Goal: Check status: Check status

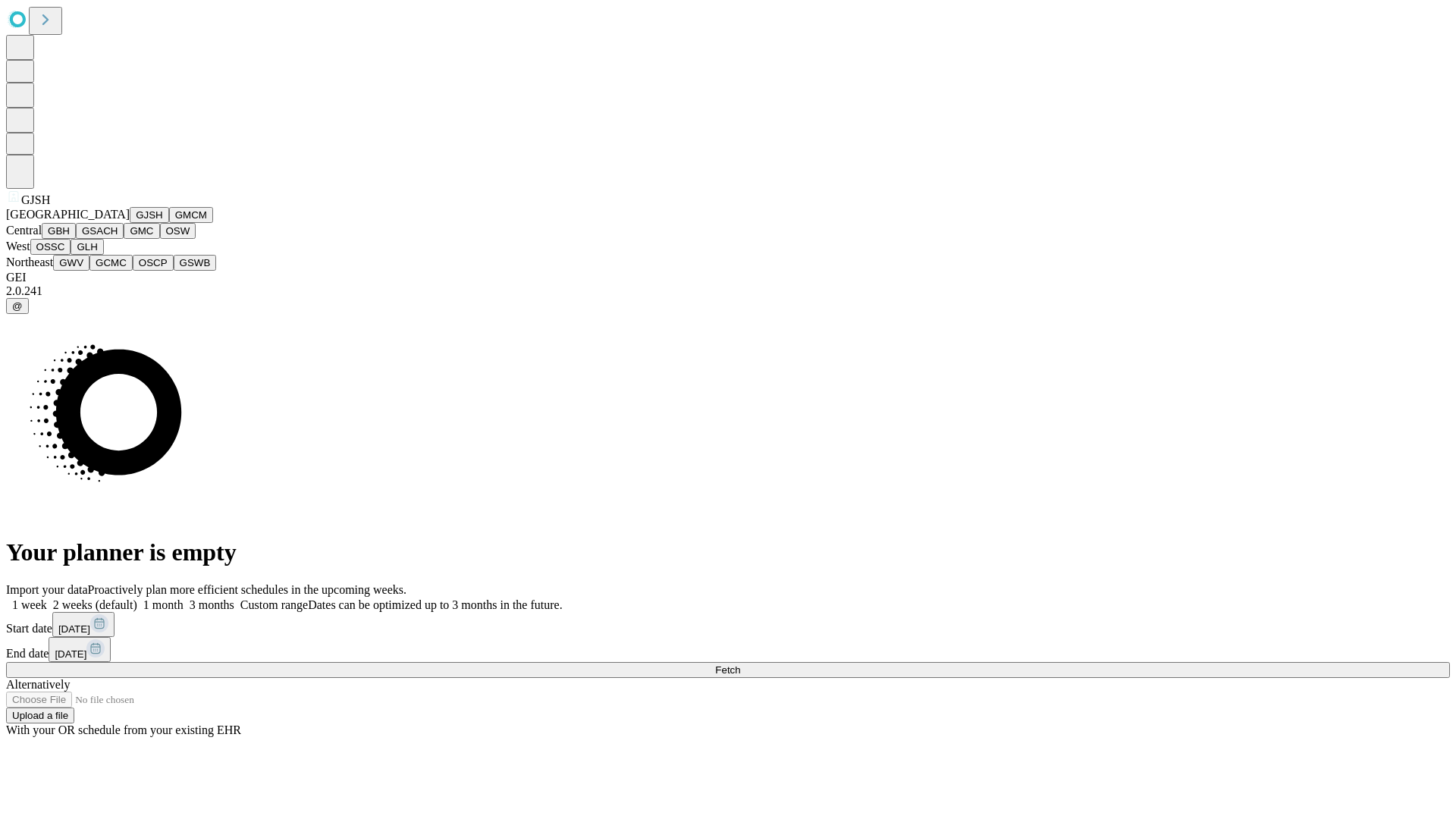
click at [130, 223] on button "GJSH" at bounding box center [149, 215] width 39 height 16
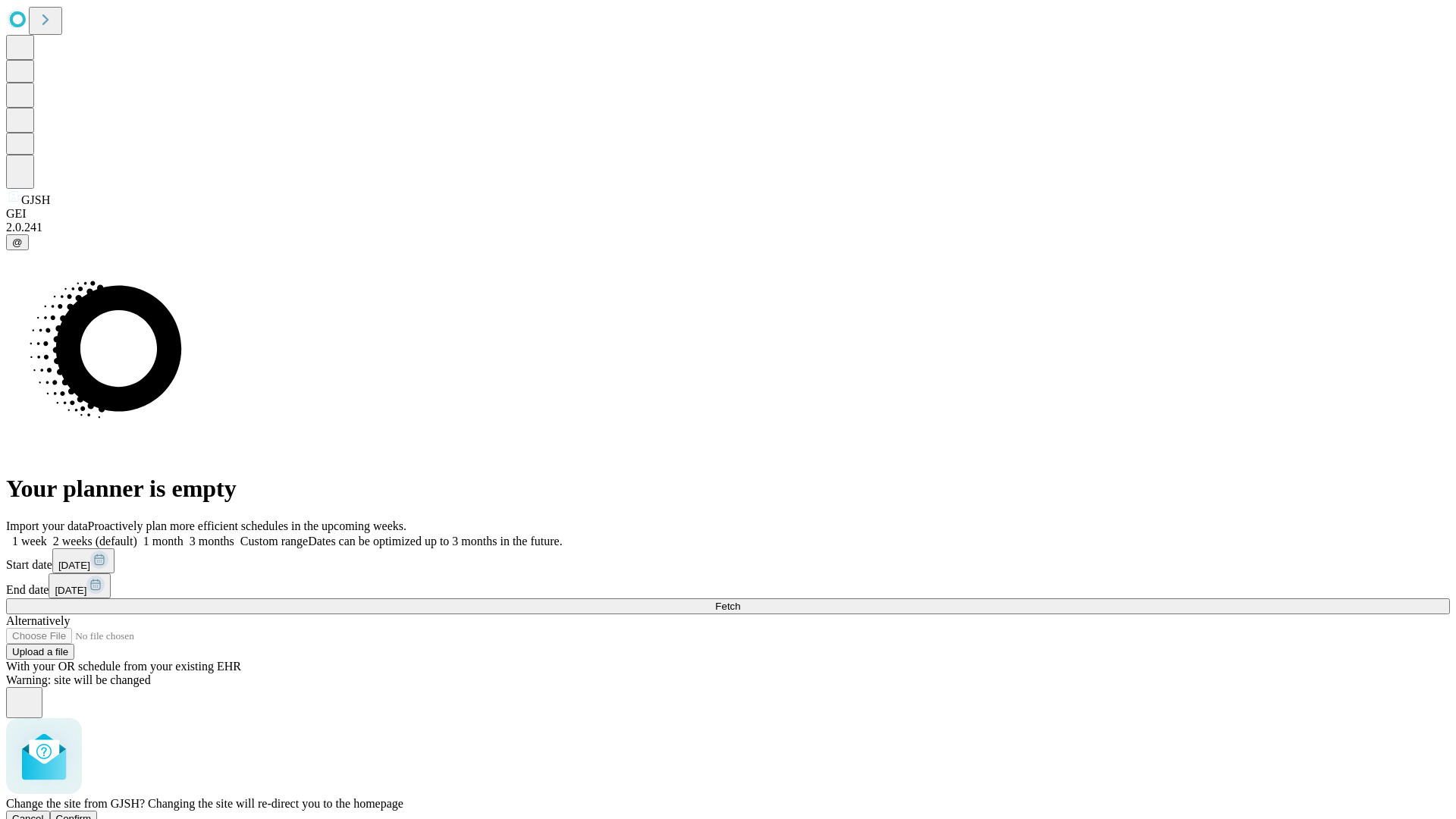
click at [91, 814] on span "Confirm" at bounding box center [73, 819] width 36 height 11
click at [184, 535] on label "1 month" at bounding box center [160, 541] width 47 height 13
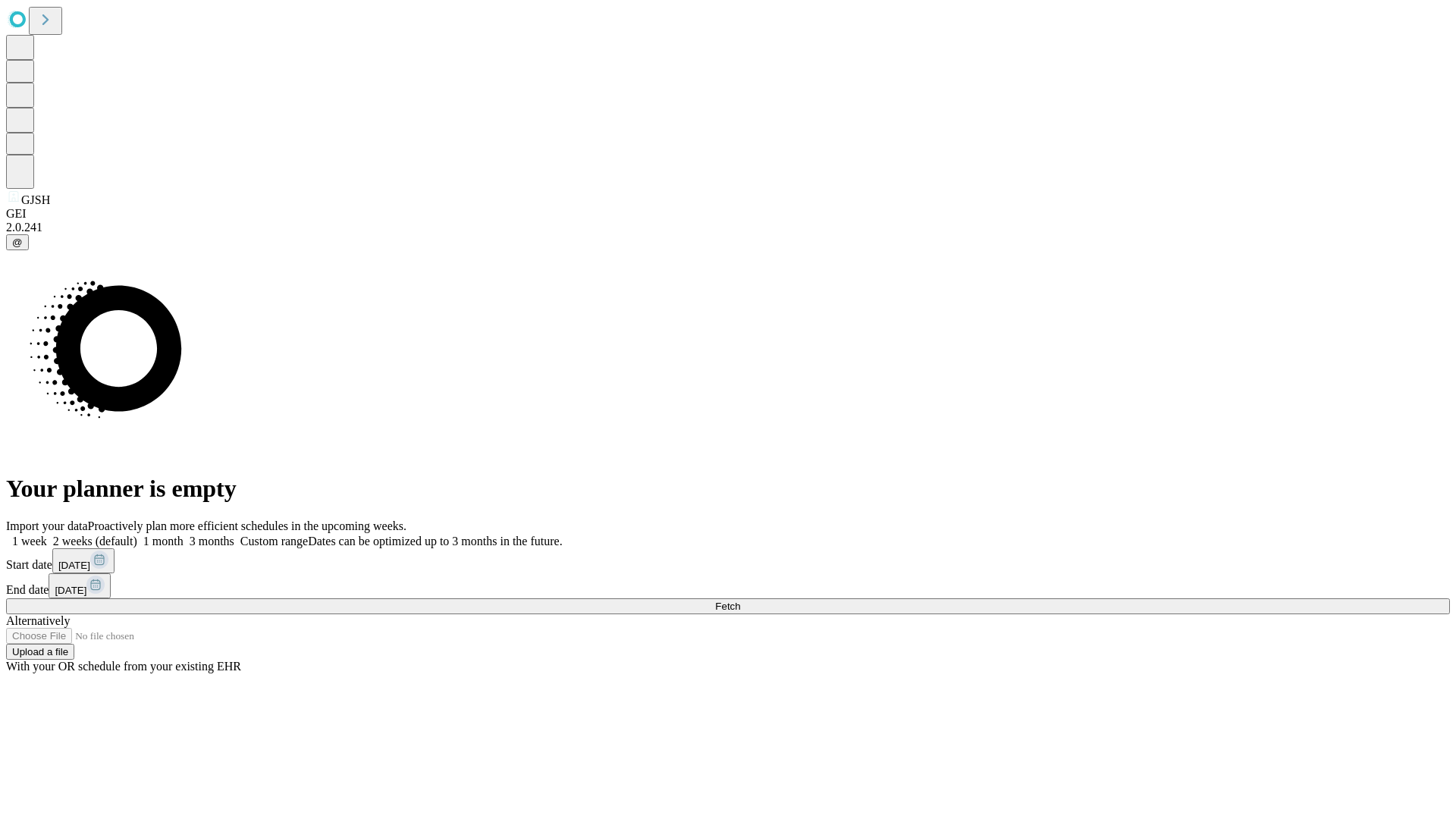
click at [740, 601] on span "Fetch" at bounding box center [728, 606] width 25 height 11
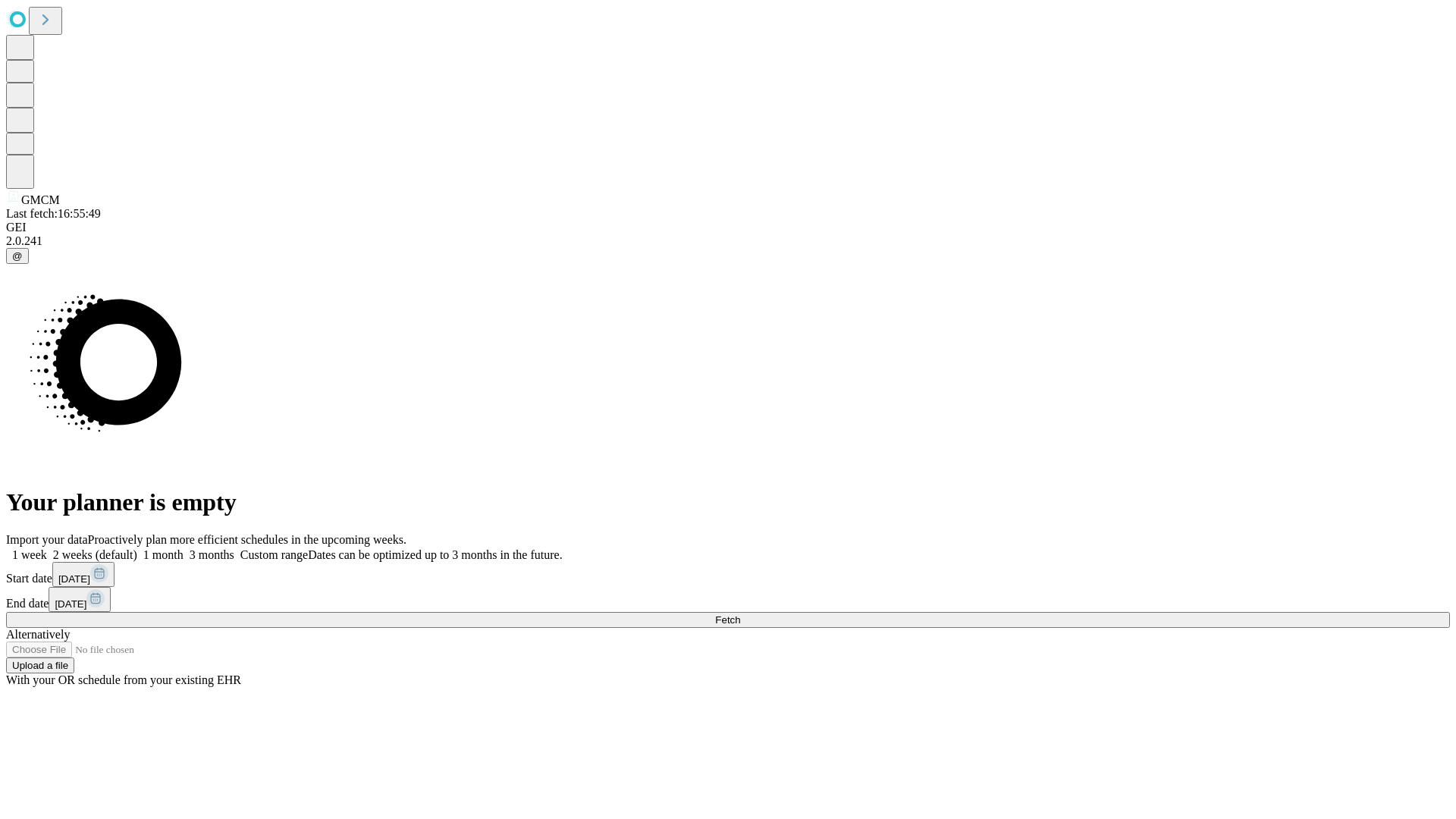
click at [184, 548] on label "1 month" at bounding box center [160, 555] width 47 height 13
click at [740, 614] on span "Fetch" at bounding box center [728, 620] width 25 height 11
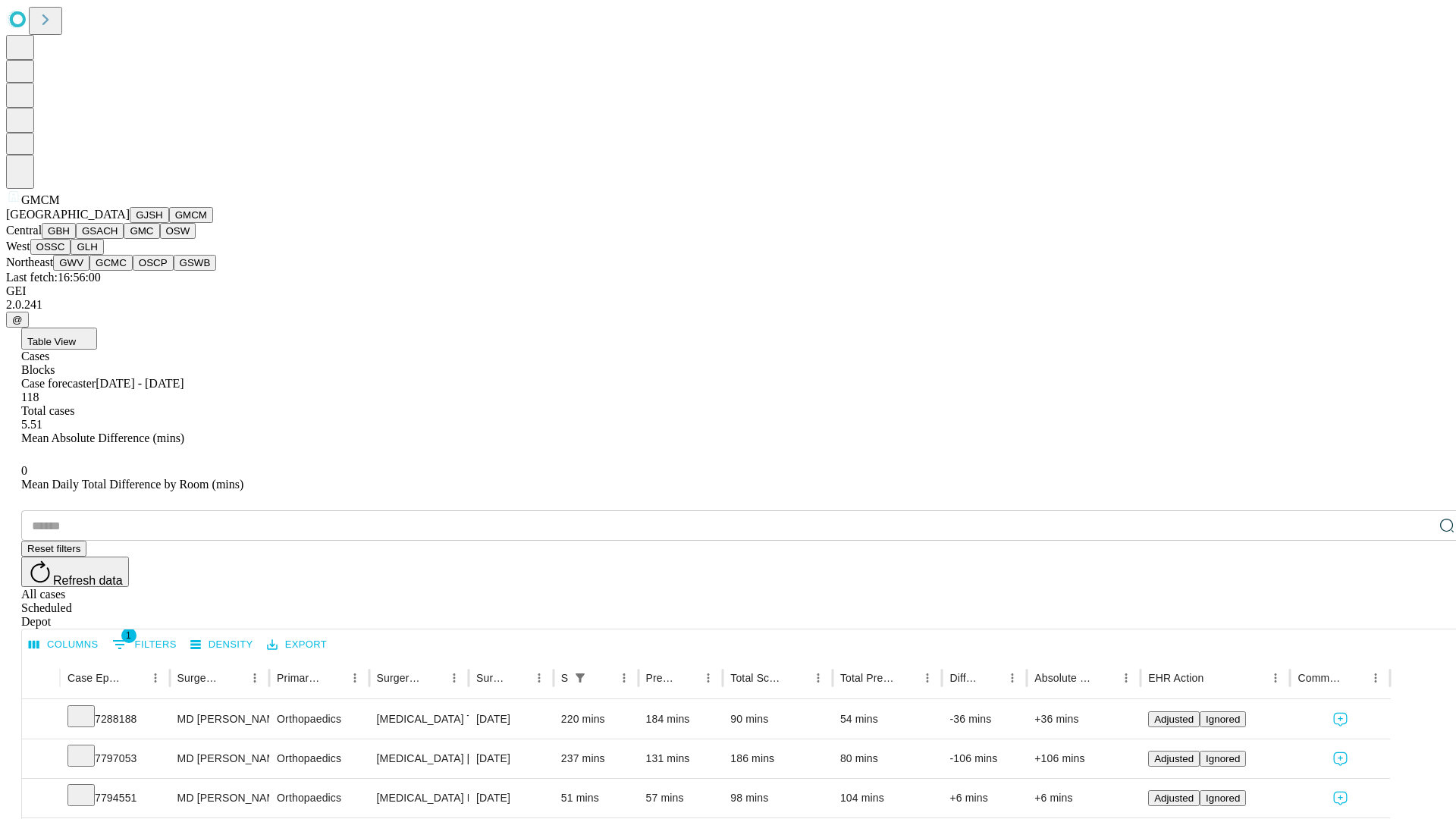
click at [76, 239] on button "GBH" at bounding box center [58, 230] width 34 height 16
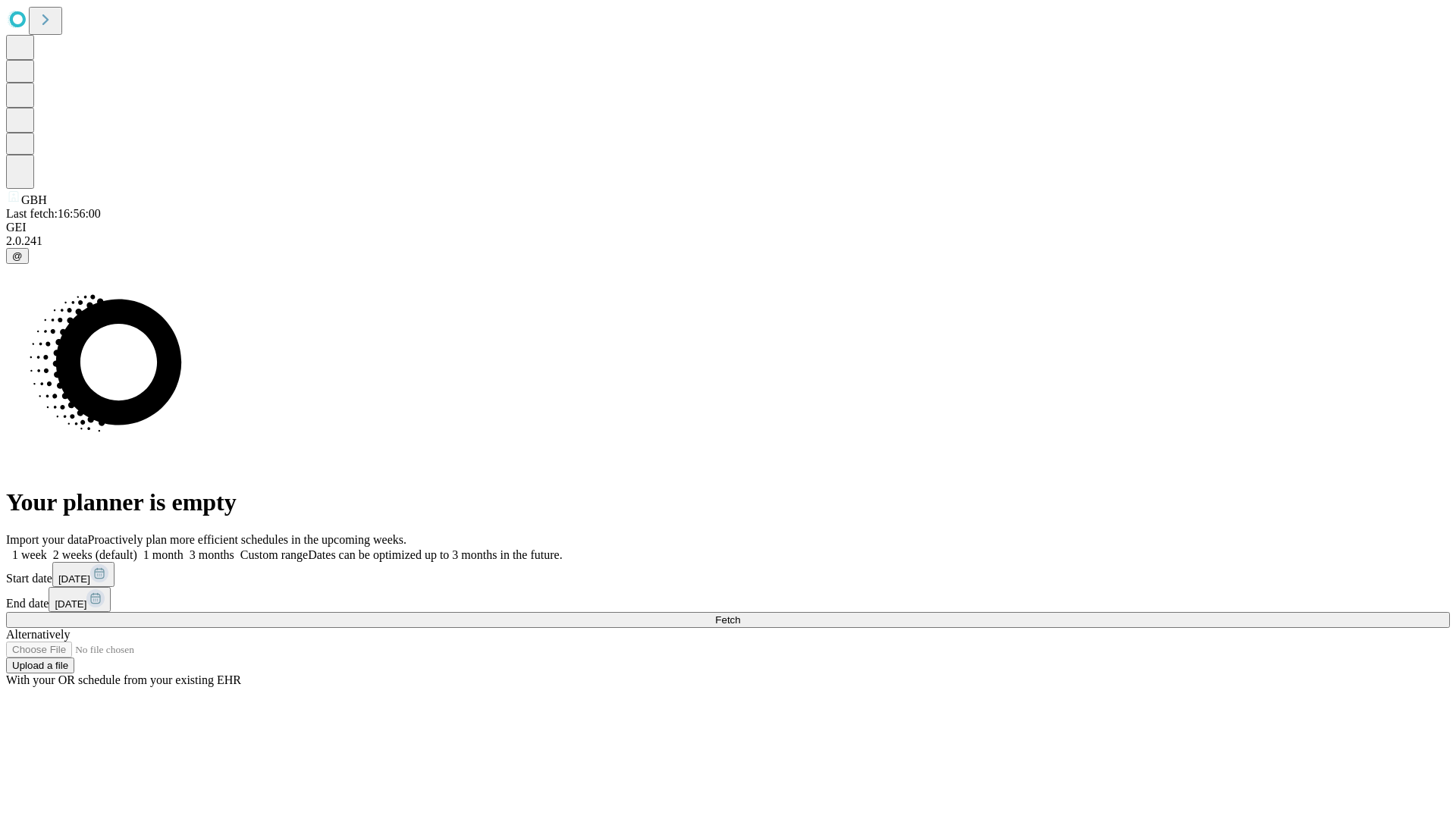
click at [184, 548] on label "1 month" at bounding box center [160, 555] width 47 height 13
click at [740, 614] on span "Fetch" at bounding box center [728, 620] width 25 height 11
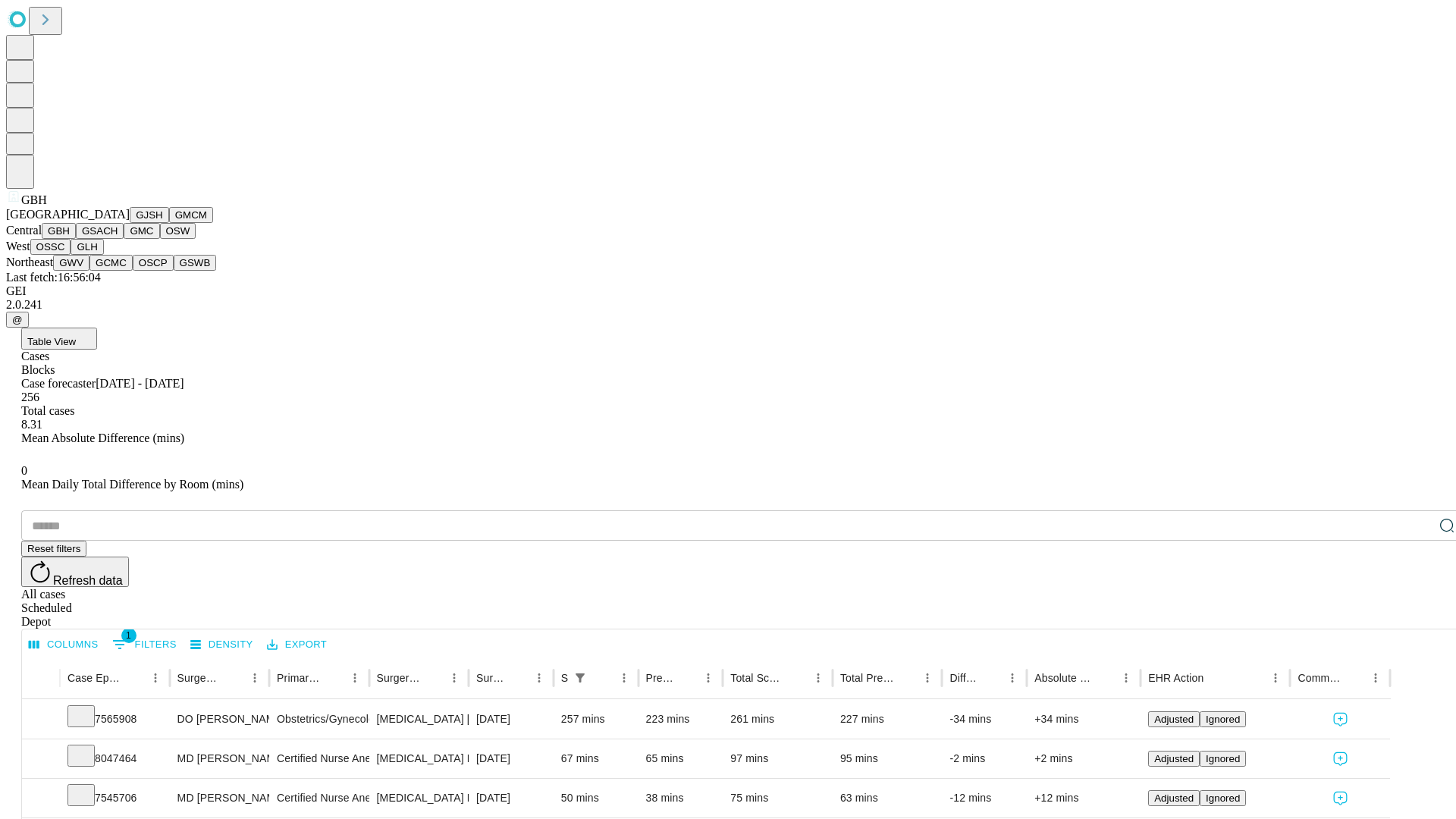
click at [118, 239] on button "GSACH" at bounding box center [100, 230] width 48 height 16
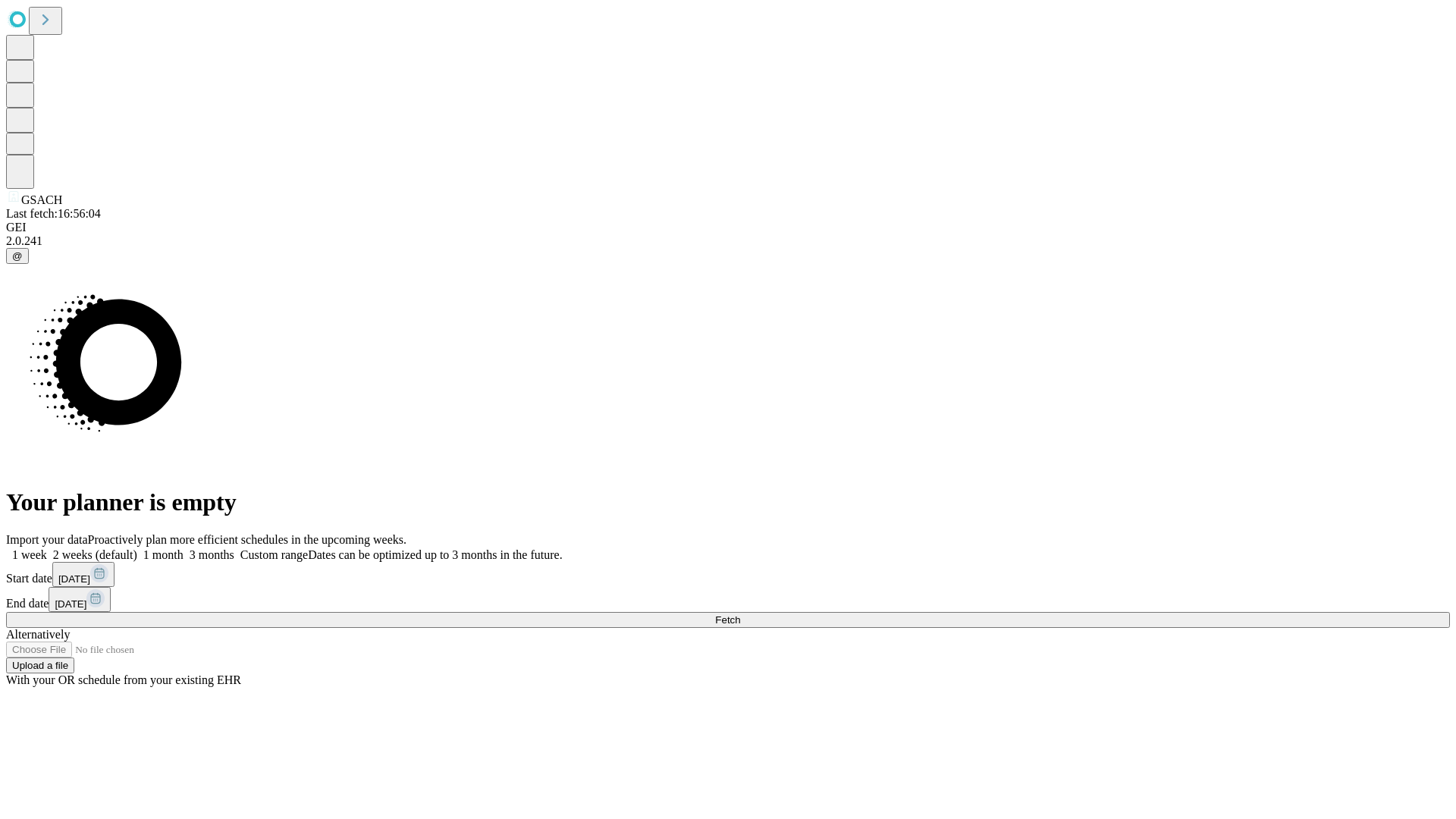
click at [184, 548] on label "1 month" at bounding box center [160, 555] width 47 height 13
click at [740, 614] on span "Fetch" at bounding box center [728, 620] width 25 height 11
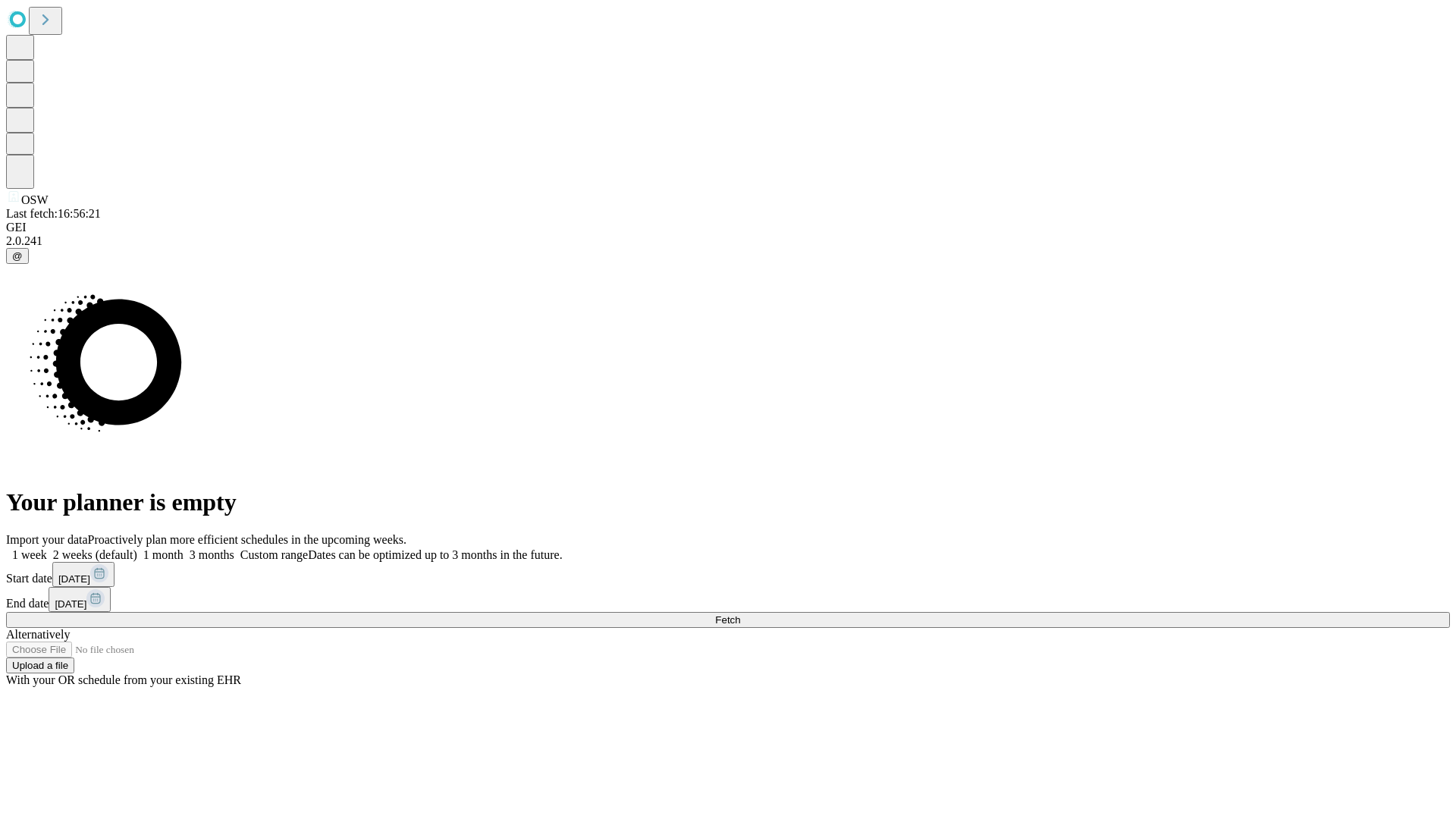
click at [184, 548] on label "1 month" at bounding box center [160, 555] width 47 height 13
click at [740, 614] on span "Fetch" at bounding box center [728, 620] width 25 height 11
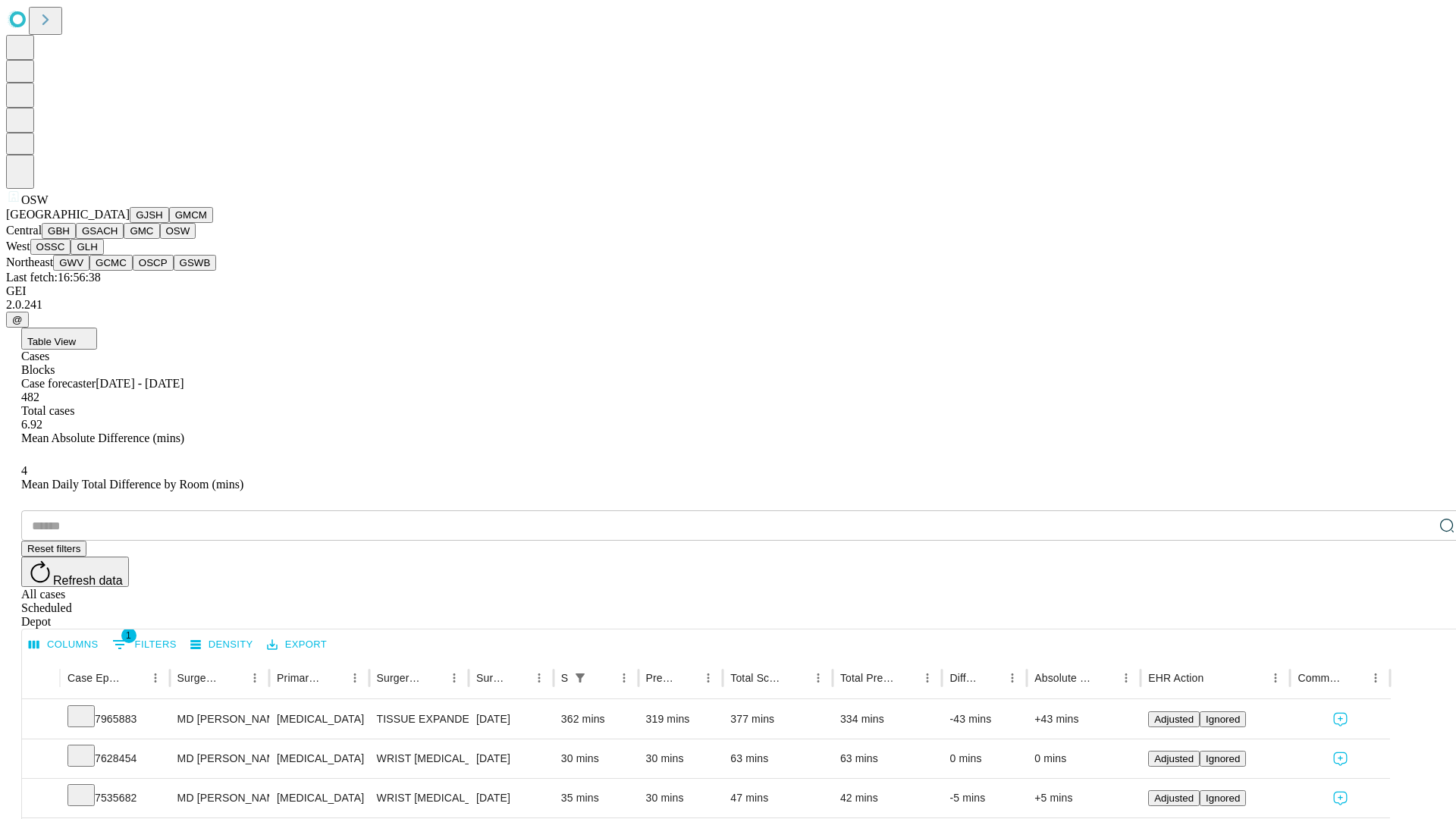
click at [71, 255] on button "OSSC" at bounding box center [50, 246] width 41 height 16
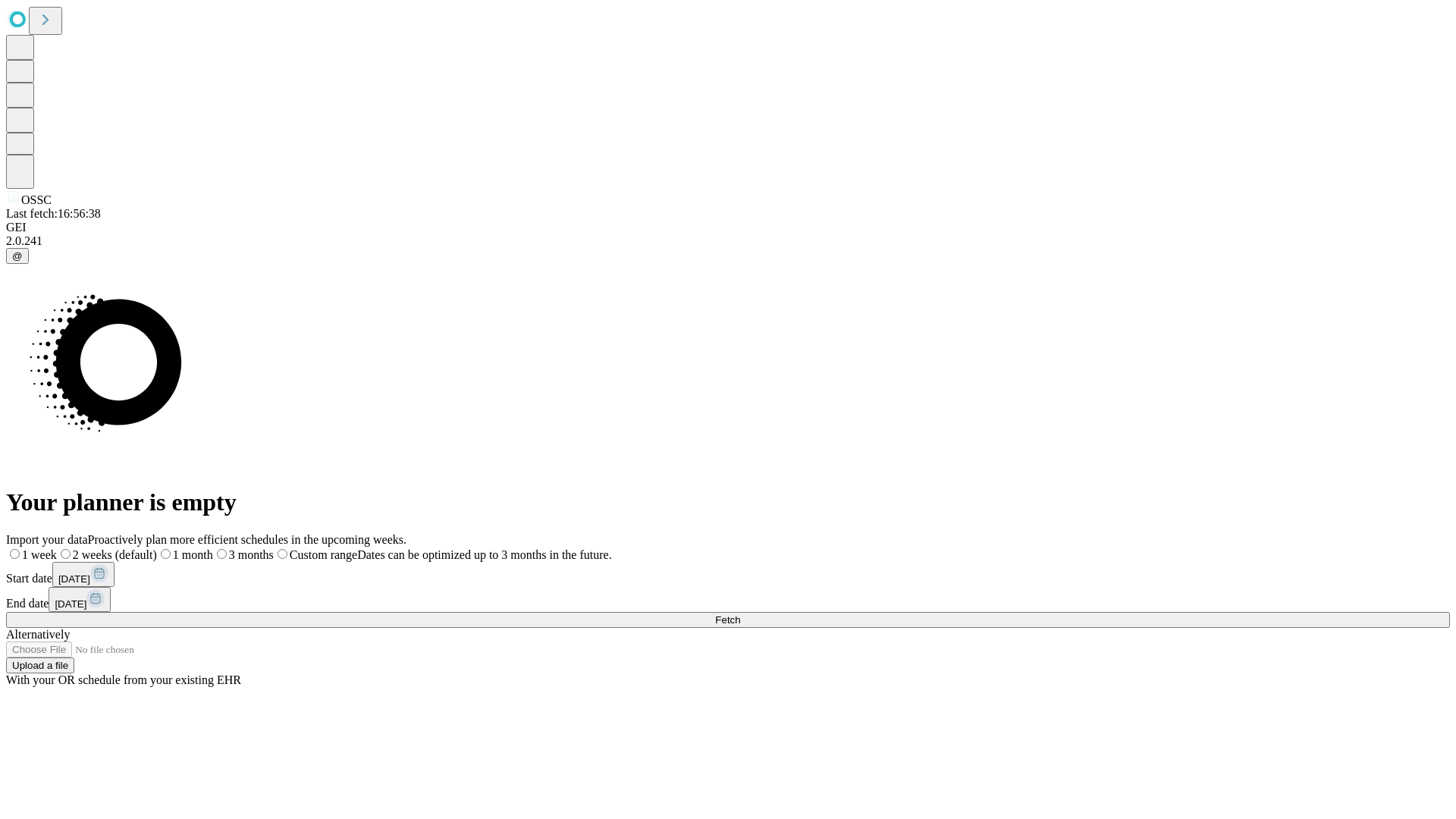
click at [213, 548] on label "1 month" at bounding box center [185, 555] width 56 height 13
click at [740, 614] on span "Fetch" at bounding box center [728, 620] width 25 height 11
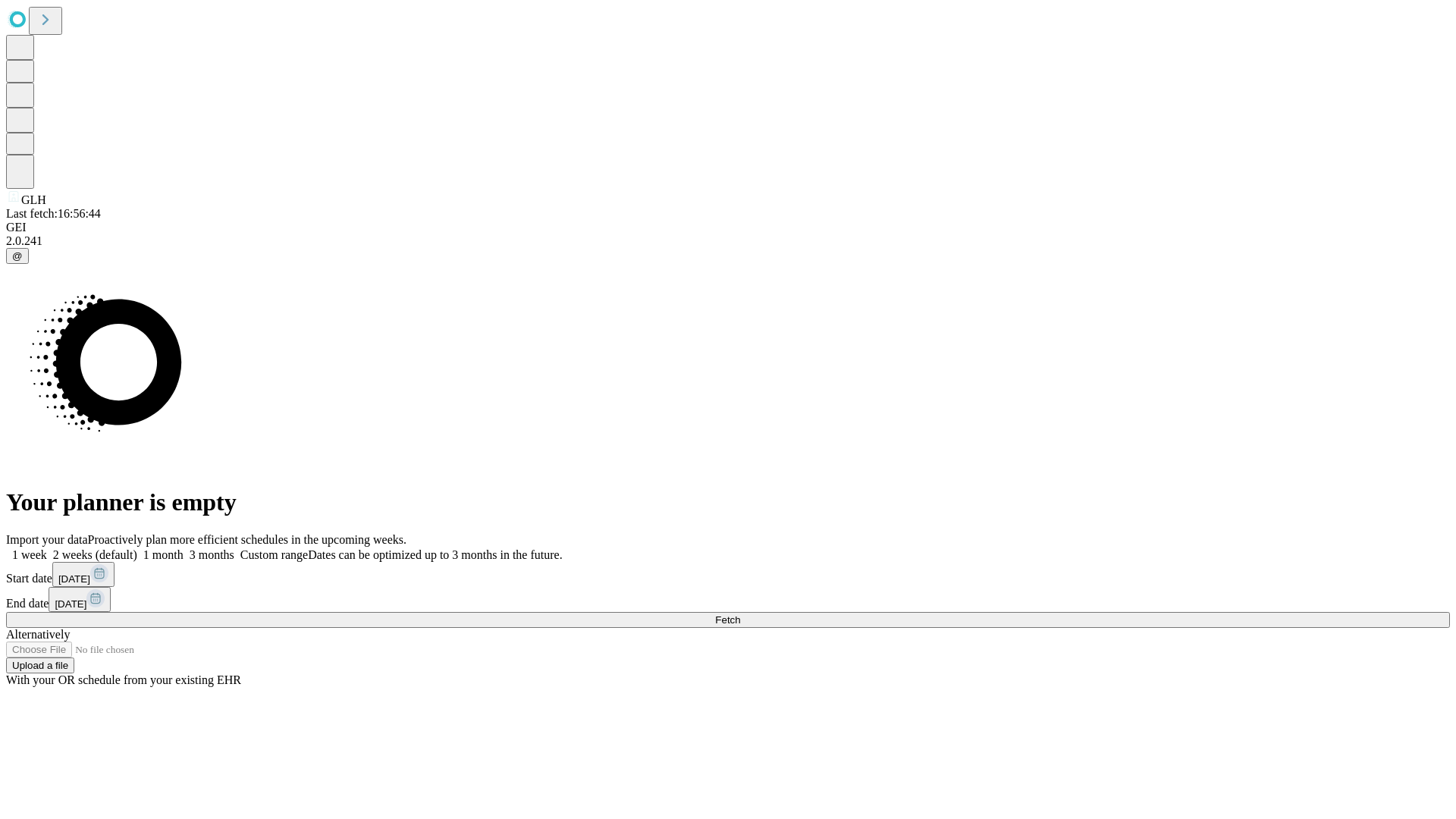
click at [184, 548] on label "1 month" at bounding box center [160, 555] width 47 height 13
click at [740, 614] on span "Fetch" at bounding box center [728, 620] width 25 height 11
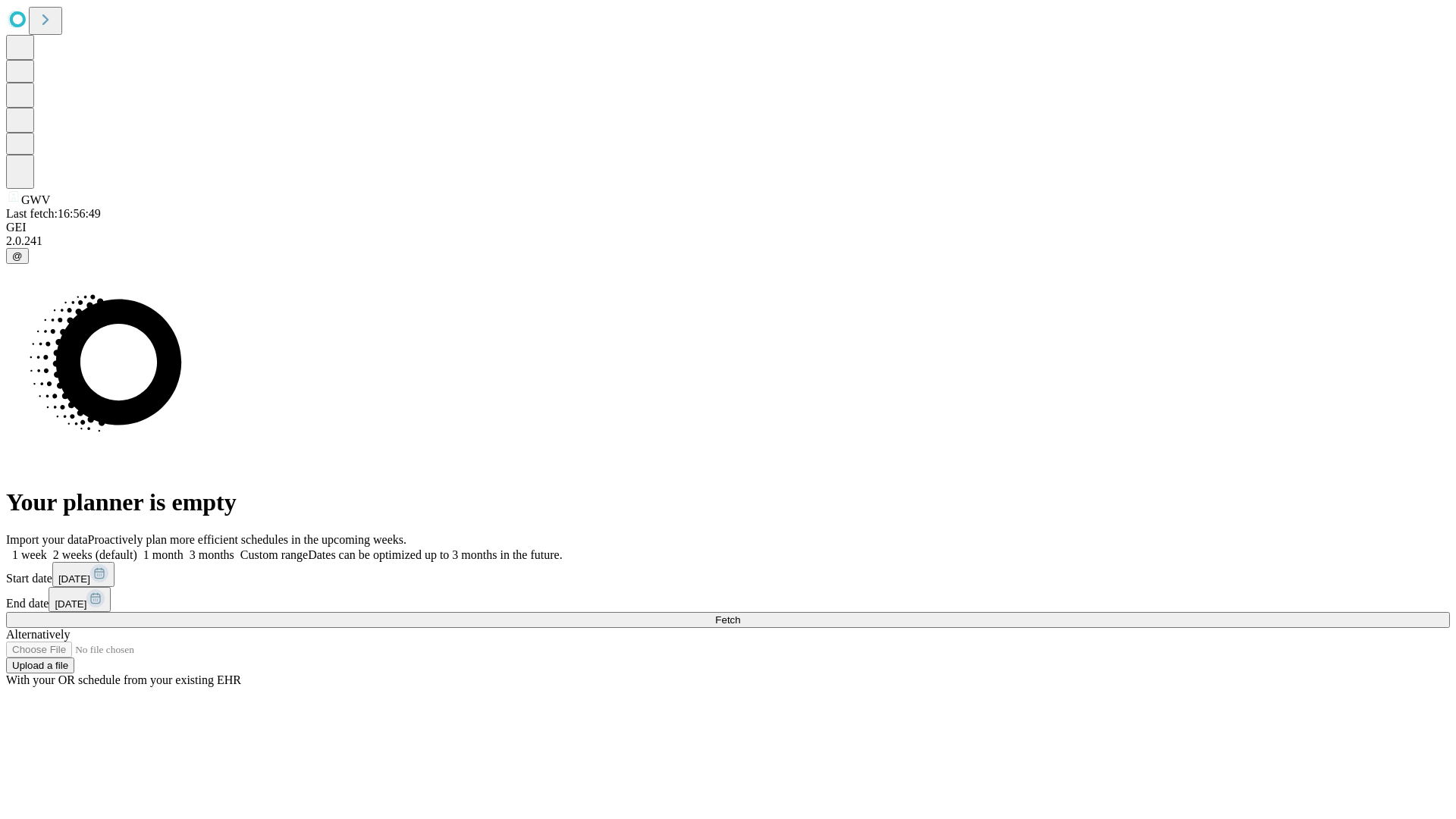
click at [184, 548] on label "1 month" at bounding box center [160, 555] width 47 height 13
click at [740, 614] on span "Fetch" at bounding box center [728, 620] width 25 height 11
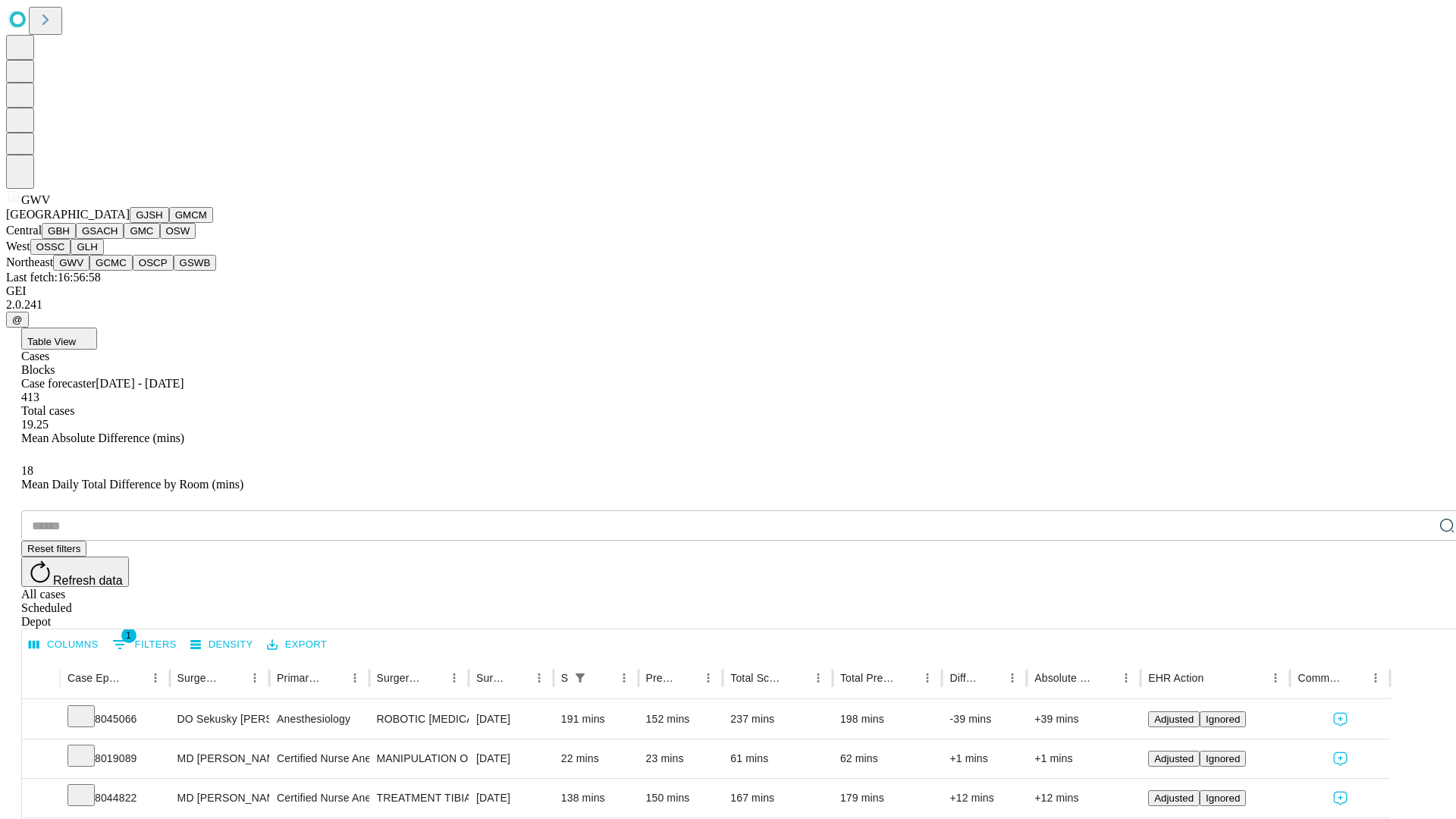
click at [118, 271] on button "GCMC" at bounding box center [111, 262] width 43 height 16
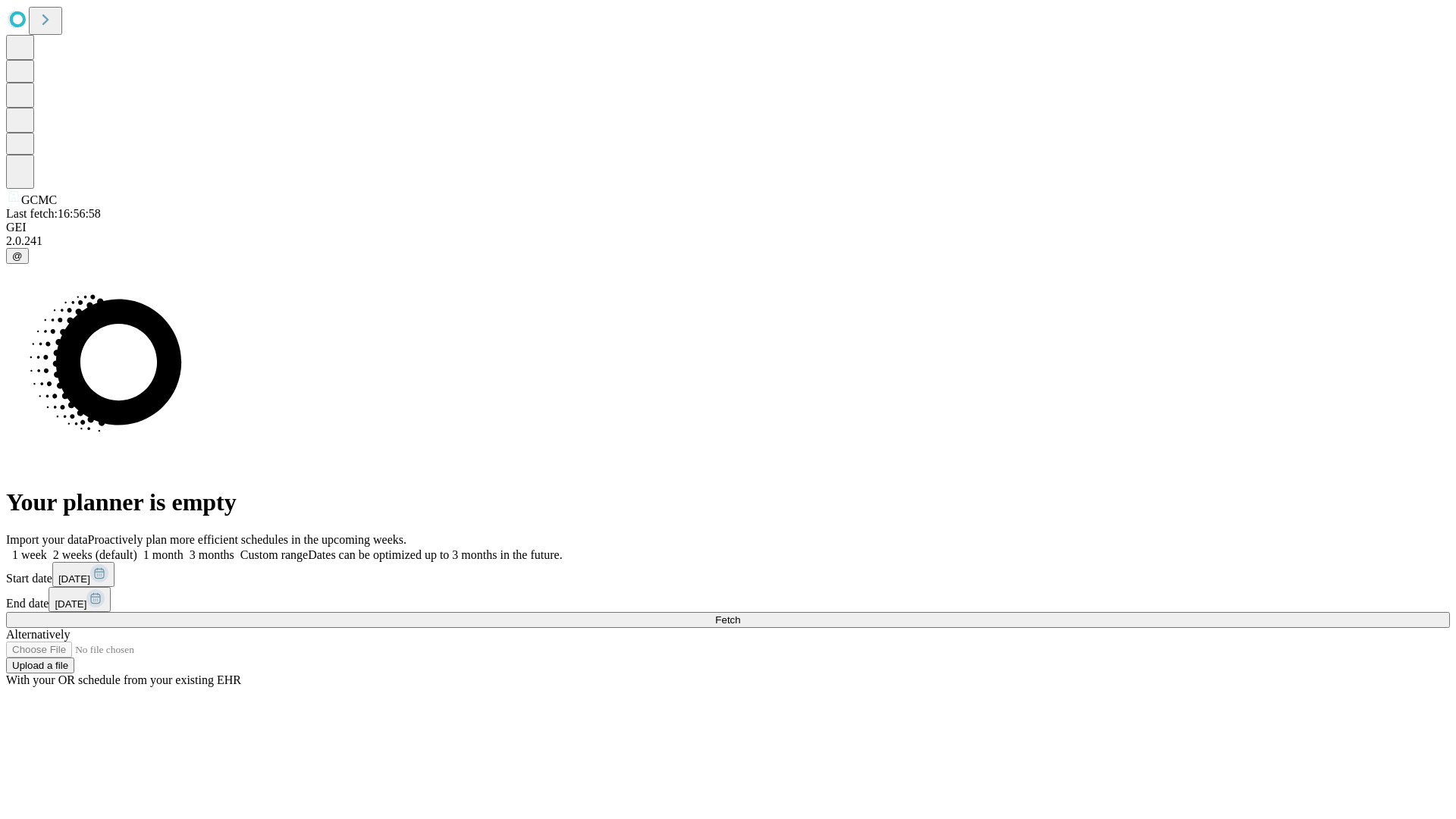
click at [184, 548] on label "1 month" at bounding box center [160, 555] width 47 height 13
click at [740, 614] on span "Fetch" at bounding box center [728, 620] width 25 height 11
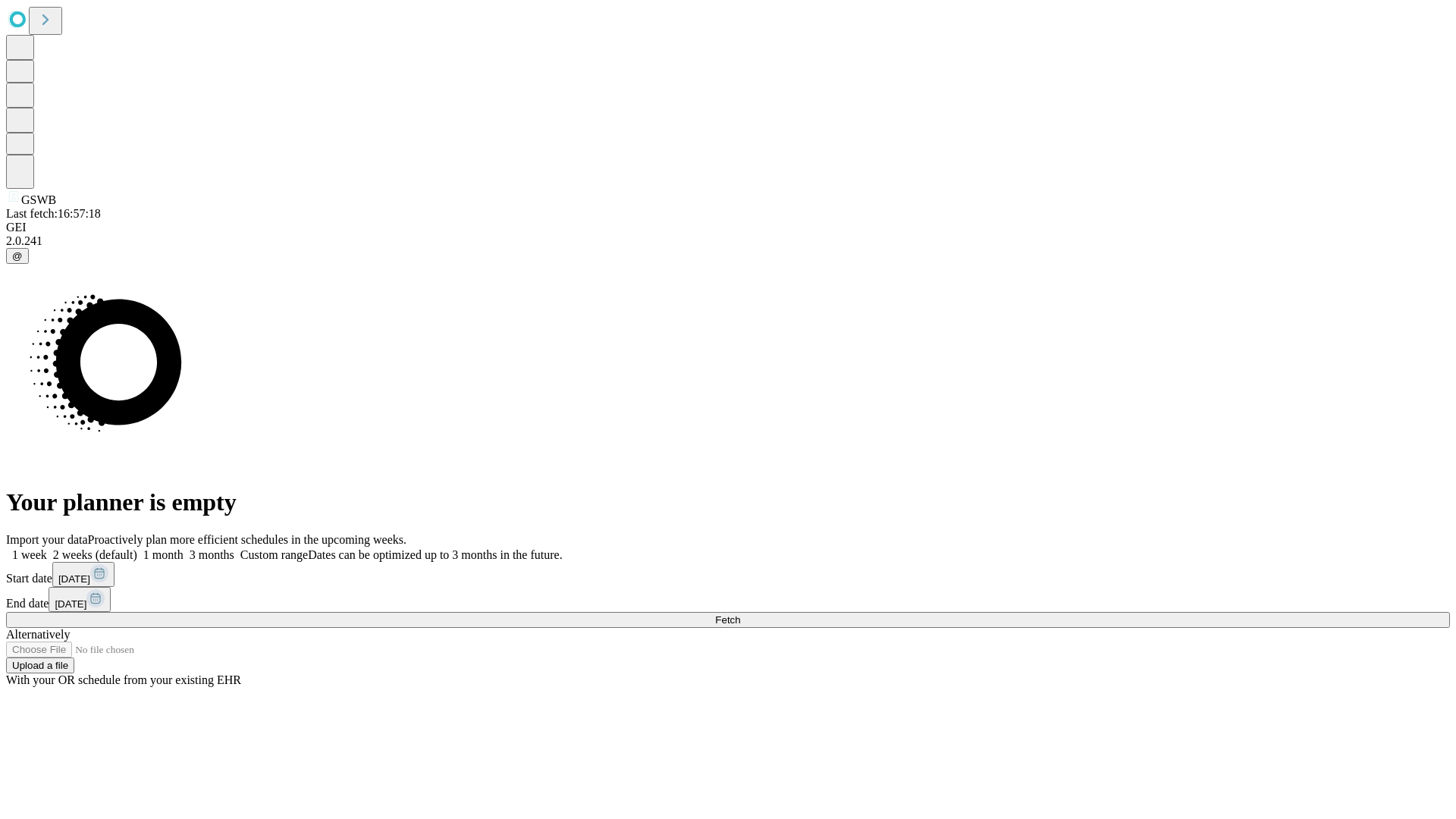
click at [184, 548] on label "1 month" at bounding box center [160, 555] width 47 height 13
click at [740, 614] on span "Fetch" at bounding box center [728, 620] width 25 height 11
